Goal: Task Accomplishment & Management: Manage account settings

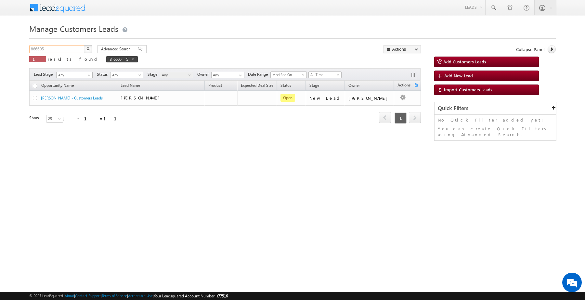
click at [60, 49] on input "866605" at bounding box center [57, 49] width 56 height 8
paste input "59206"
type input "859206"
click at [84, 45] on button "button" at bounding box center [88, 49] width 8 height 8
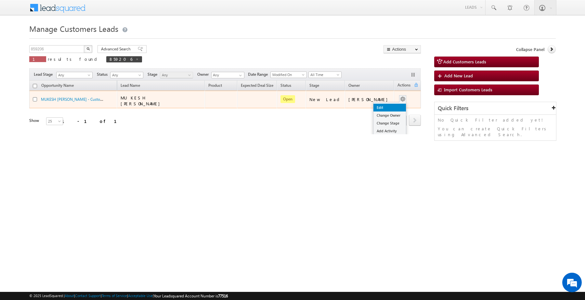
click at [388, 107] on link "Edit" at bounding box center [389, 108] width 32 height 8
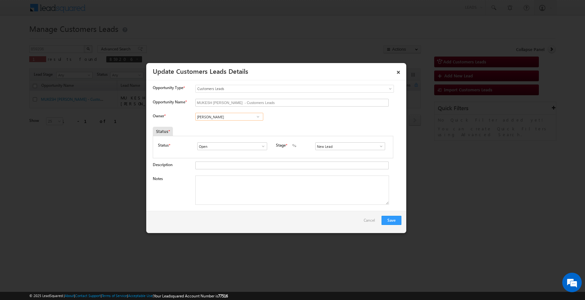
click at [243, 115] on input "[PERSON_NAME]" at bounding box center [229, 117] width 68 height 8
paste input "Sani Tomar"
type input "Sani Tomar"
click at [344, 148] on input "New Lead" at bounding box center [350, 146] width 70 height 8
click at [334, 156] on link "Sales Marked" at bounding box center [350, 153] width 70 height 7
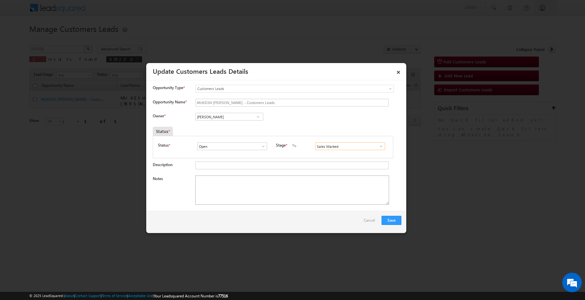
type input "Sales Marked"
click at [274, 189] on textarea "Notes" at bounding box center [292, 189] width 194 height 29
paste textarea "[PERSON_NAME] / Construction /[GEOGRAPHIC_DATA] /20 lakh/ self Employed / 1.5 l…"
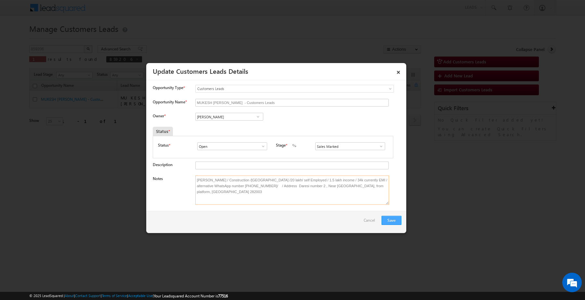
type textarea "[PERSON_NAME] / Construction /[GEOGRAPHIC_DATA] /20 lakh/ self Employed / 1.5 l…"
click at [390, 220] on button "Save" at bounding box center [391, 220] width 20 height 9
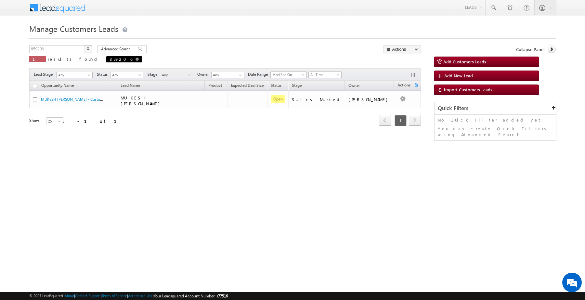
click at [135, 60] on span at bounding box center [136, 58] width 3 height 3
type input "Search Customers Leads"
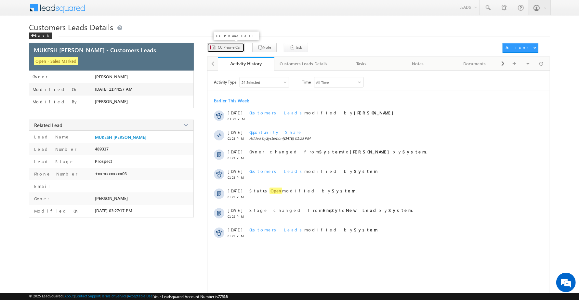
click at [229, 47] on span "CC Phone Call" at bounding box center [230, 48] width 24 height 6
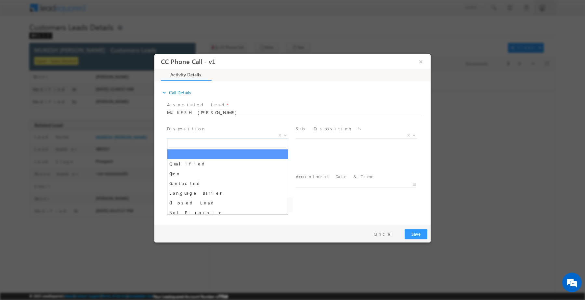
click at [230, 136] on span "X" at bounding box center [227, 135] width 121 height 6
select select "dilip.kumar1@sgrlimited.in"
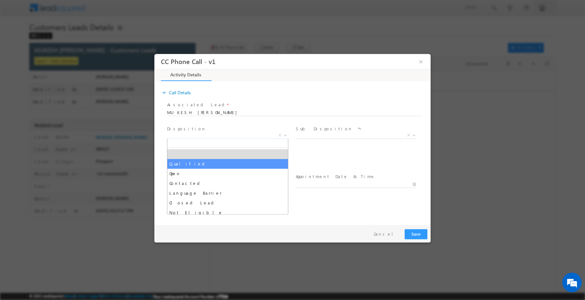
select select "Qualified"
click at [228, 159] on input "text" at bounding box center [227, 160] width 120 height 6
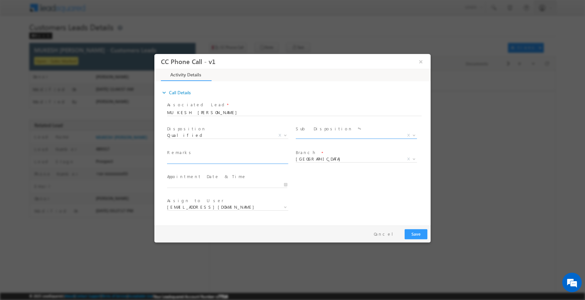
click at [326, 133] on span "X" at bounding box center [356, 135] width 121 height 6
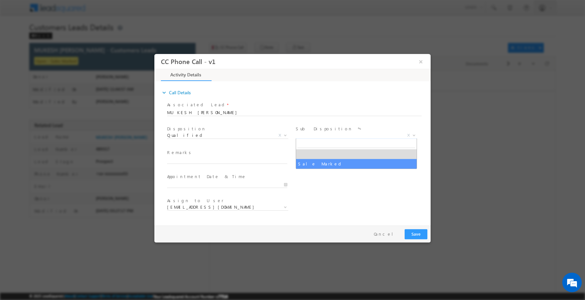
select select "Sale Marked"
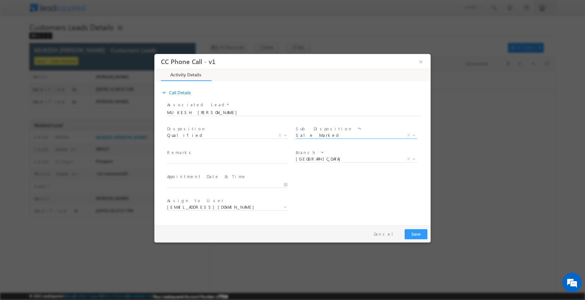
click at [318, 154] on span "Branch *" at bounding box center [356, 152] width 120 height 7
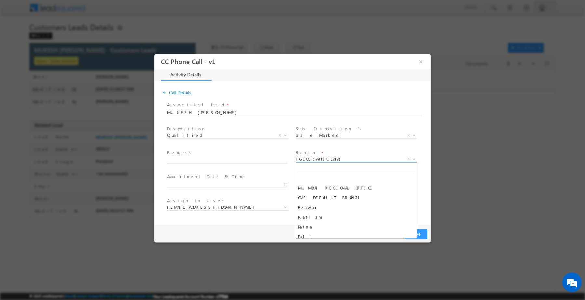
click at [317, 156] on span "[GEOGRAPHIC_DATA]" at bounding box center [349, 159] width 106 height 6
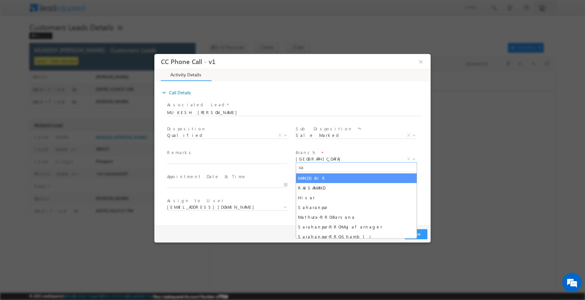
type input "s"
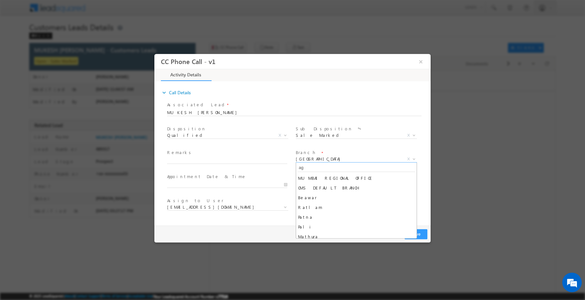
type input "agr"
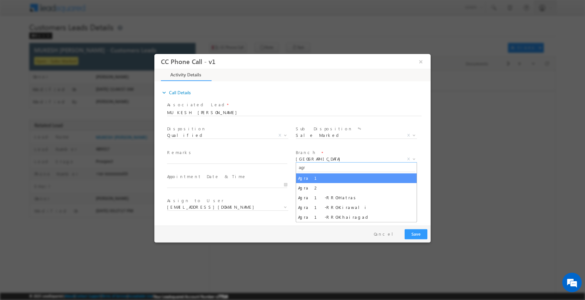
select select "Agra 1"
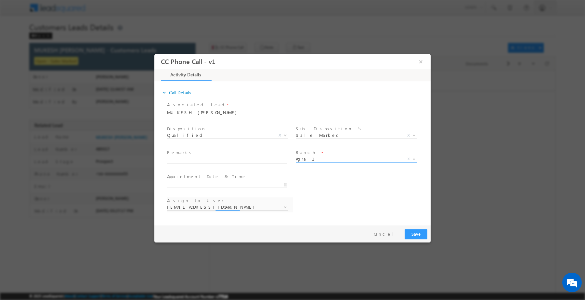
select select "abhishek.parashar1@sgrlimited.in"
click at [219, 161] on input "text" at bounding box center [227, 160] width 120 height 6
paste input "mukesh kumar / Construction /agra /20 lakh/ self Employed / 1.5 lakh income / 3…"
type input "mukesh kumar / Construction /agra /20 lakh/ self Employed / 1.5 lakh income / 3…"
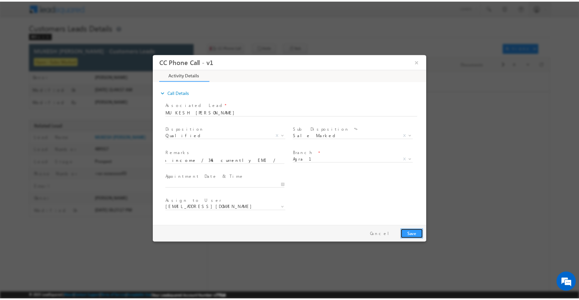
scroll to position [0, 0]
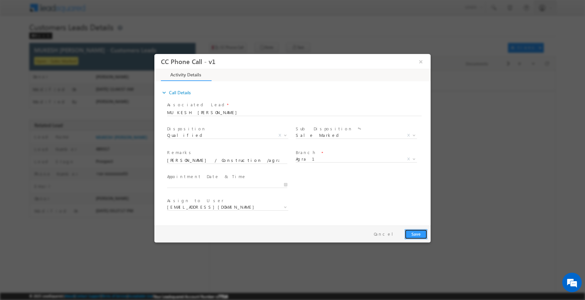
click at [413, 232] on button "Save" at bounding box center [415, 234] width 23 height 10
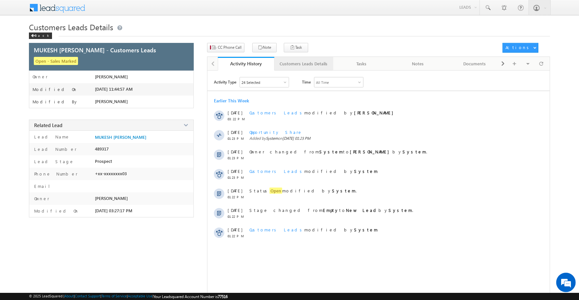
click at [293, 64] on div "Customers Leads Details" at bounding box center [303, 64] width 48 height 8
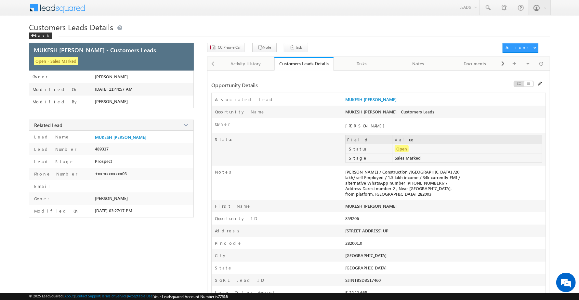
drag, startPoint x: 341, startPoint y: 174, endPoint x: 389, endPoint y: 194, distance: 51.7
click at [389, 194] on div "Notes mukesh kumar / Construction /agra /20 lakh/ self Employed / 1.5 lakh inco…" at bounding box center [378, 183] width 334 height 34
click at [383, 191] on div "mukesh kumar / Construction /agra /20 lakh/ self Employed / 1.5 lakh income / 3…" at bounding box center [405, 184] width 120 height 31
copy div "mukesh kumar / Construction /agra /20 lakh/ self Employed / 1.5 lakh income / 3…"
drag, startPoint x: 345, startPoint y: 174, endPoint x: 390, endPoint y: 197, distance: 50.6
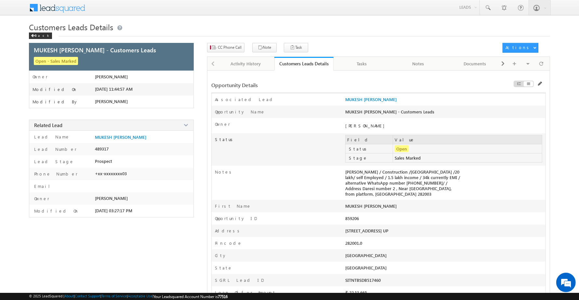
click at [390, 198] on div "mukesh kumar / Construction /agra /20 lakh/ self Employed / 1.5 lakh income / 3…" at bounding box center [405, 184] width 120 height 31
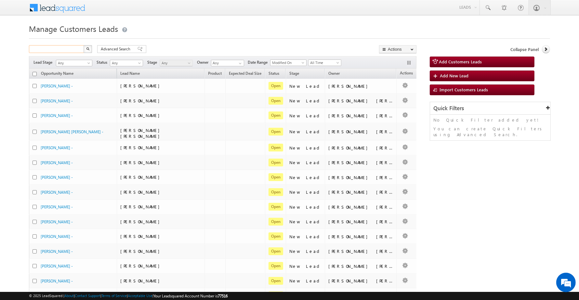
click at [72, 52] on input "text" at bounding box center [57, 49] width 56 height 8
paste input "867236"
type input "867236"
click at [83, 45] on button "button" at bounding box center [87, 49] width 8 height 8
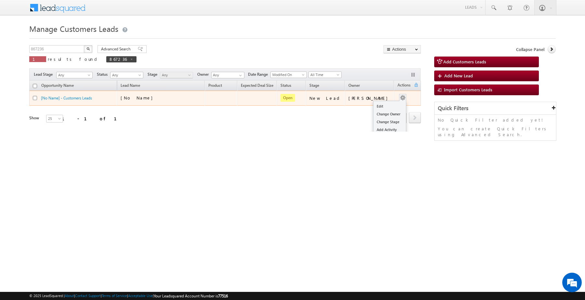
click at [400, 96] on div "Edit Change Owner Change Stage Add Activity Add Task Delete" at bounding box center [402, 98] width 10 height 8
click at [381, 106] on link "Edit" at bounding box center [389, 106] width 32 height 8
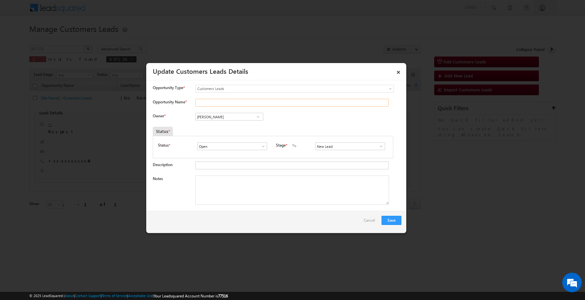
click at [265, 107] on input "Opportunity Name *" at bounding box center [291, 103] width 193 height 8
click at [218, 119] on input "[PERSON_NAME]" at bounding box center [229, 117] width 68 height 8
type input "[PERSON_NAME]"
type input "Search Customers Leads"
click at [228, 101] on input "Opportunity Name *" at bounding box center [291, 103] width 193 height 8
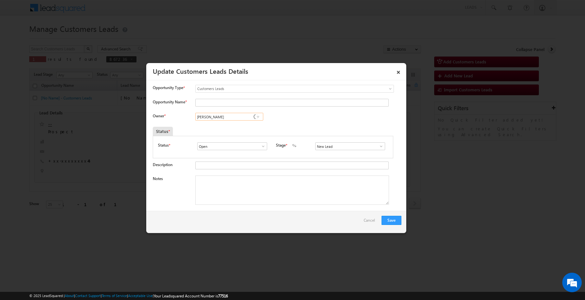
click at [211, 118] on input "[PERSON_NAME]" at bounding box center [229, 117] width 68 height 8
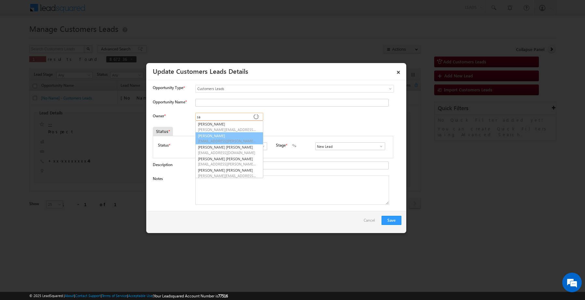
type input "s"
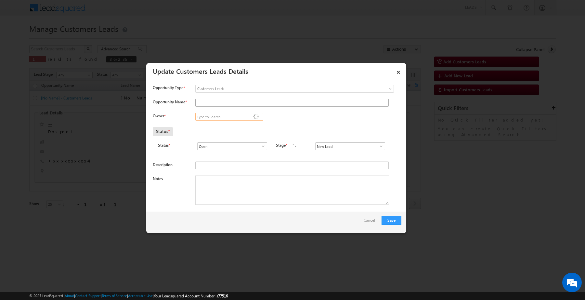
paste input "[EMAIL_ADDRESS][PERSON_NAME][DOMAIN_NAME]"
type input "[EMAIL_ADDRESS][PERSON_NAME][DOMAIN_NAME]"
click at [228, 101] on input "Opportunity Name *" at bounding box center [291, 103] width 193 height 8
type input "[PERSON_NAME]"
click at [241, 118] on input at bounding box center [229, 117] width 68 height 8
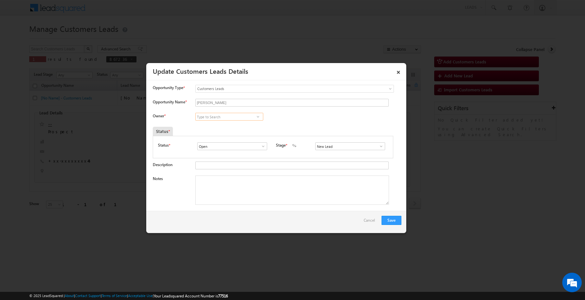
paste input "[EMAIL_ADDRESS][PERSON_NAME][DOMAIN_NAME]"
click at [241, 129] on span "[EMAIL_ADDRESS][PERSON_NAME][DOMAIN_NAME]" at bounding box center [227, 129] width 58 height 5
type input "[PERSON_NAME]"
click at [338, 148] on input "New Lead" at bounding box center [350, 146] width 70 height 8
click at [331, 155] on link "Sales Marked" at bounding box center [350, 153] width 70 height 7
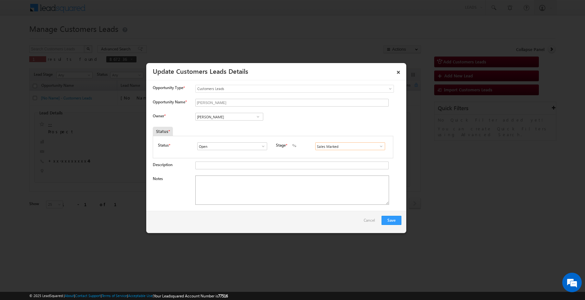
type input "Sales Marked"
drag, startPoint x: 243, startPoint y: 192, endPoint x: 217, endPoint y: 140, distance: 58.1
click at [244, 192] on textarea "Notes" at bounding box center [292, 189] width 194 height 29
paste textarea "[PERSON_NAME] /Customer brother name [PERSON_NAME] / customer want to purchase …"
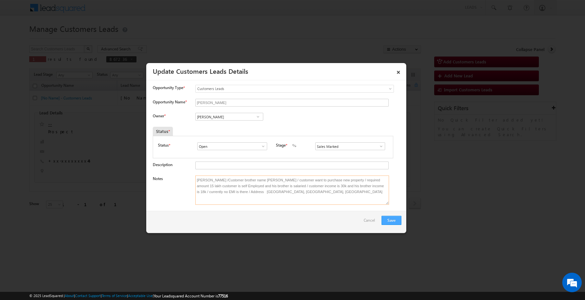
type textarea "[PERSON_NAME] /Customer brother name [PERSON_NAME] / customer want to purchase …"
click at [392, 220] on button "Save" at bounding box center [391, 220] width 20 height 9
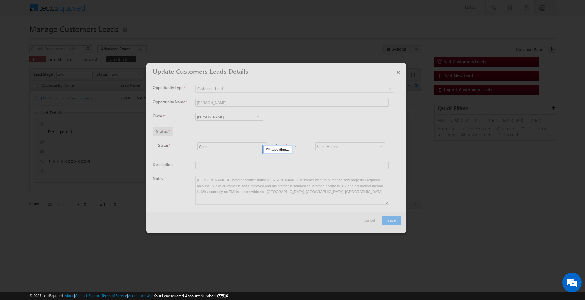
click at [394, 220] on div at bounding box center [276, 148] width 260 height 170
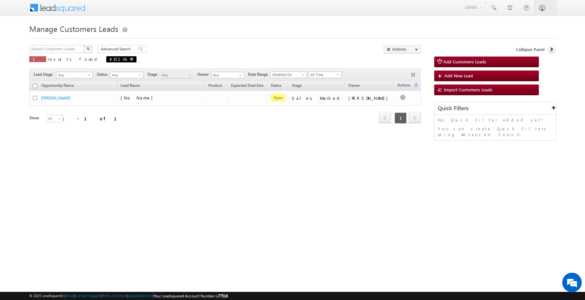
click at [130, 60] on span at bounding box center [131, 58] width 3 height 3
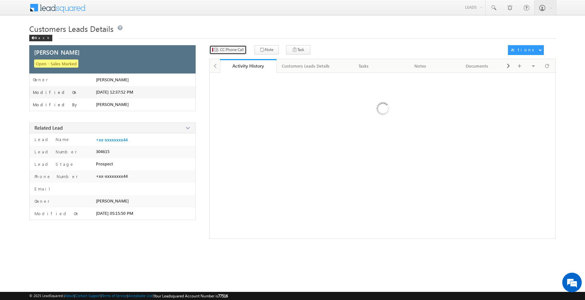
click at [238, 46] on button "CC Phone Call" at bounding box center [227, 49] width 37 height 9
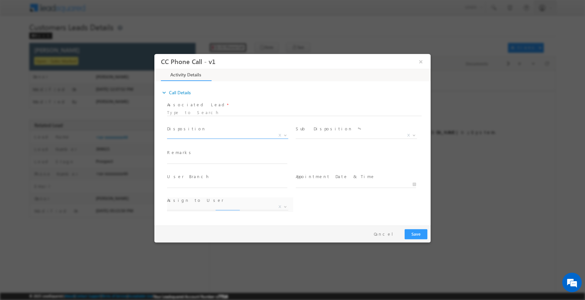
select select "[EMAIL_ADDRESS][DOMAIN_NAME]"
click at [241, 136] on span "X" at bounding box center [227, 135] width 121 height 6
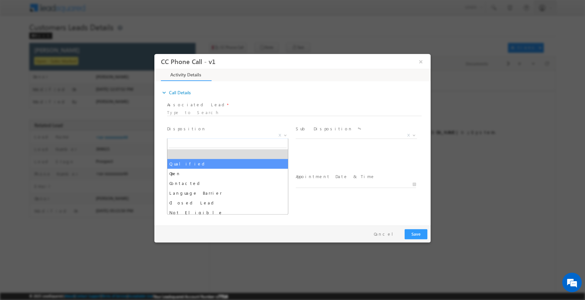
select select "Qualified"
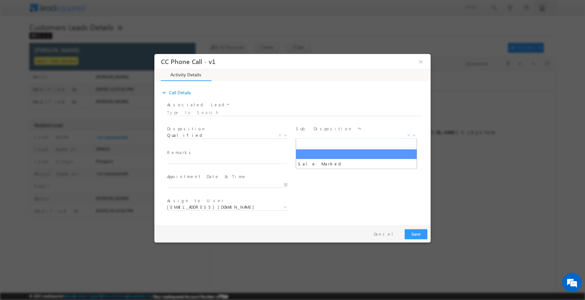
click at [300, 136] on span "X" at bounding box center [356, 135] width 121 height 6
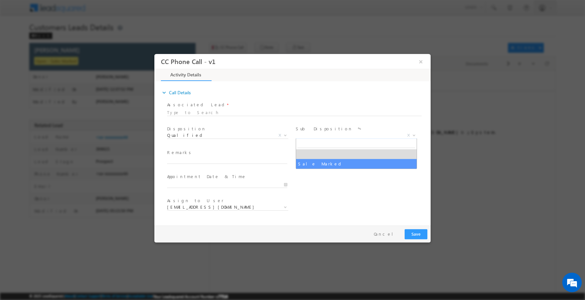
select select "Sale Marked"
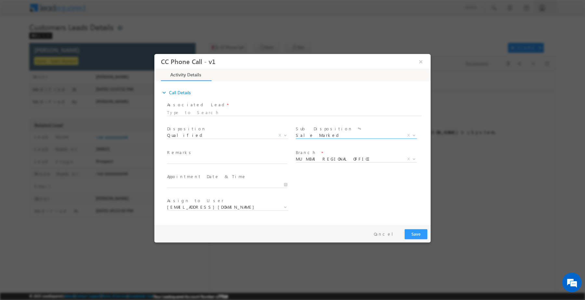
click at [247, 156] on div "Remarks *" at bounding box center [230, 156] width 126 height 15
click at [250, 159] on input "text" at bounding box center [227, 160] width 120 height 6
paste input "[PERSON_NAME] /Customer brother name [PERSON_NAME] / customer want to purchase …"
type input "[PERSON_NAME] /Customer brother name [PERSON_NAME] / customer want to purchase …"
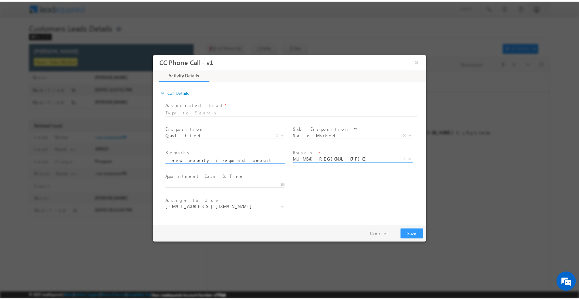
scroll to position [0, 0]
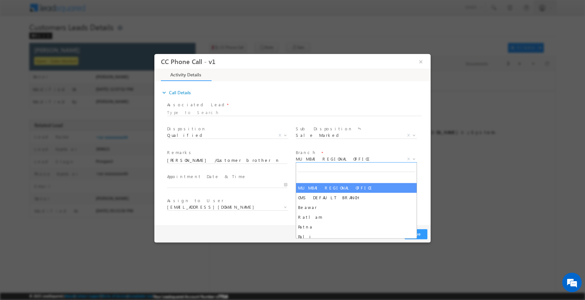
click at [319, 160] on span "MUMBAI REGIONAL OFFICE" at bounding box center [349, 159] width 106 height 6
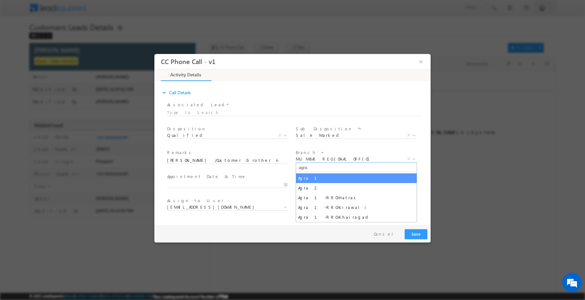
type input "agra"
select select "Agra 1"
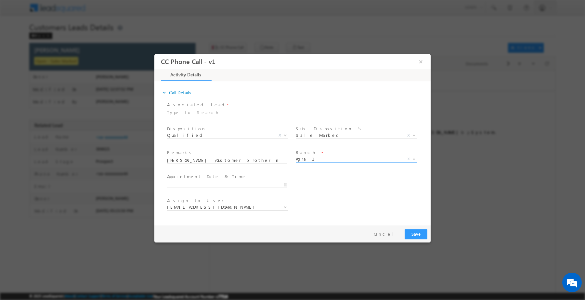
click at [404, 234] on div "Pay & Save Save Cancel" at bounding box center [293, 233] width 279 height 17
select select "[EMAIL_ADDRESS][DOMAIN_NAME]"
click at [406, 232] on button "Save" at bounding box center [415, 234] width 23 height 10
